Goal: Information Seeking & Learning: Learn about a topic

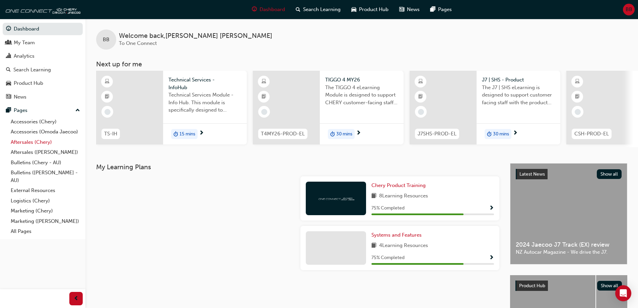
click at [46, 144] on link "Aftersales (Chery)" at bounding box center [45, 142] width 75 height 10
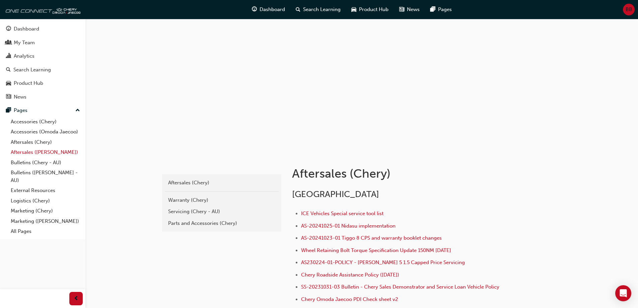
click at [56, 153] on link "Aftersales ([PERSON_NAME])" at bounding box center [45, 152] width 75 height 10
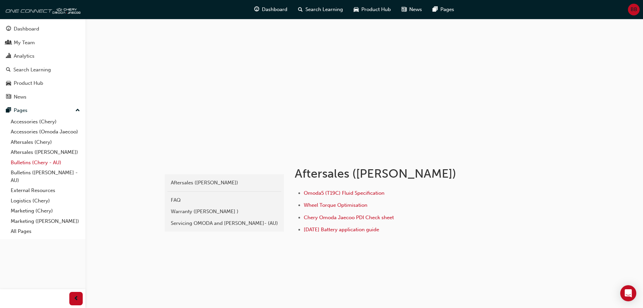
click at [44, 162] on link "Bulletins (Chery - AU)" at bounding box center [45, 162] width 75 height 10
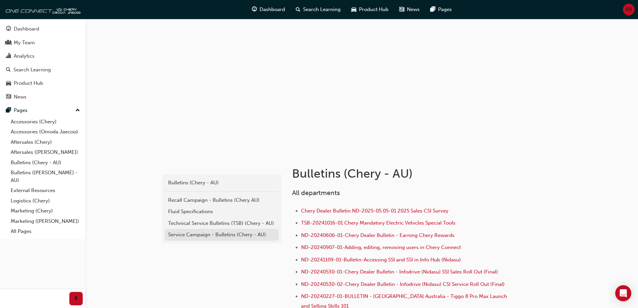
click at [233, 234] on div "Service Campaign - Bulletins (Chery - AU)" at bounding box center [221, 235] width 107 height 8
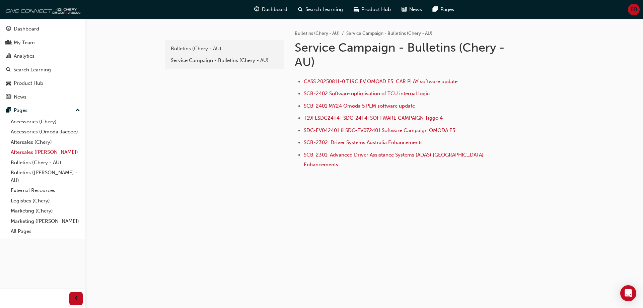
click at [42, 147] on link "Aftersales ([PERSON_NAME])" at bounding box center [45, 152] width 75 height 10
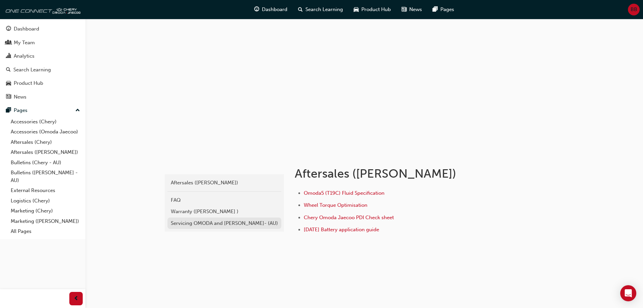
click at [212, 224] on div "Servicing OMODA and JAECOO- (AU)" at bounding box center [224, 223] width 107 height 8
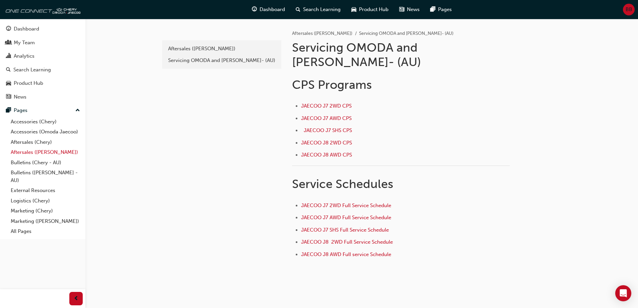
click at [40, 152] on link "Aftersales ([PERSON_NAME])" at bounding box center [45, 152] width 75 height 10
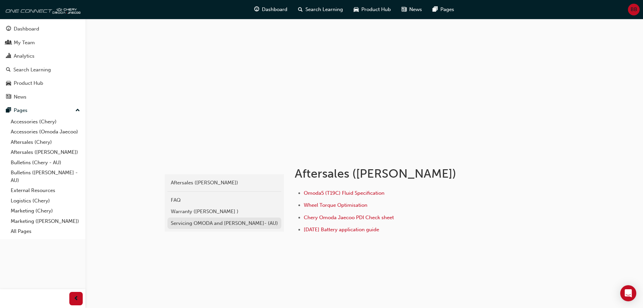
click at [230, 222] on div "Servicing OMODA and JAECOO- (AU)" at bounding box center [224, 223] width 107 height 8
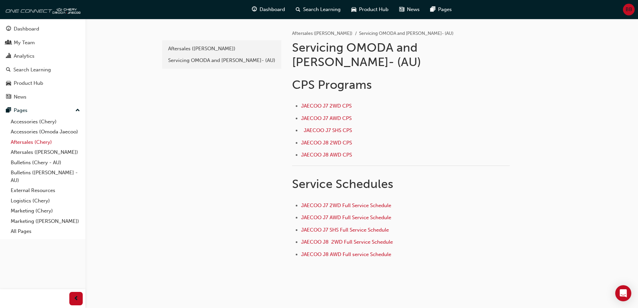
click at [43, 141] on link "Aftersales (Chery)" at bounding box center [45, 142] width 75 height 10
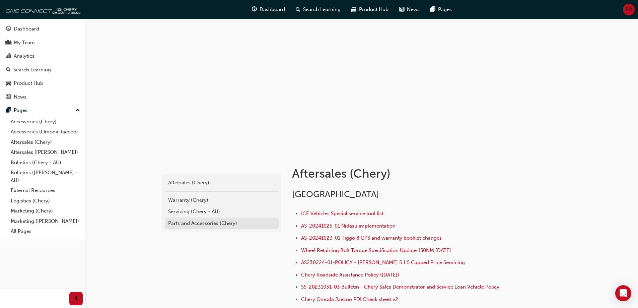
click at [259, 222] on div "Parts and Accessories (Chery)" at bounding box center [221, 223] width 107 height 8
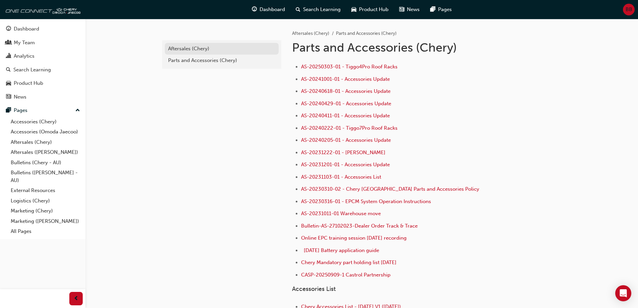
click at [191, 45] on div "Aftersales (Chery)" at bounding box center [221, 49] width 107 height 8
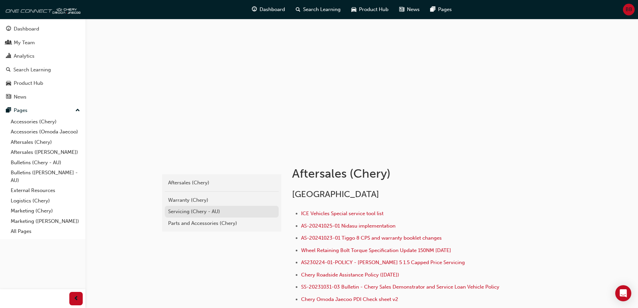
click at [191, 209] on div "Servicing (Chery - AU)" at bounding box center [221, 212] width 107 height 8
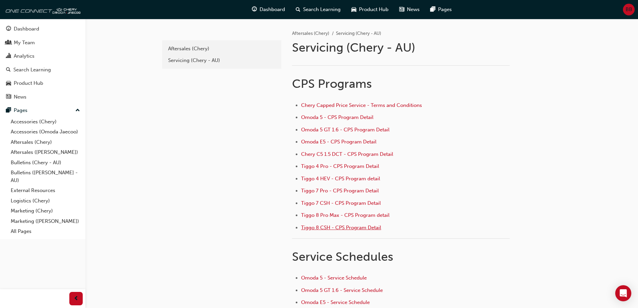
click at [348, 228] on span "Tiggo 8 CSH - CPS Program Detail" at bounding box center [341, 227] width 80 height 6
click at [347, 201] on span "Tiggo 7 CSH - CPS Program Detail" at bounding box center [341, 203] width 80 height 6
click at [353, 191] on span "Tiggo 7 Pro - CPS Program Detail" at bounding box center [340, 190] width 78 height 6
